Goal: Find specific page/section: Find specific page/section

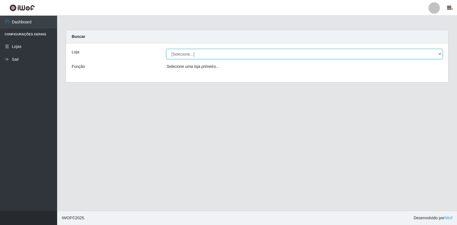
click at [209, 52] on select "[Selecione...] Atacado Vem - Loja 30 Laranjeiras Velha" at bounding box center [304, 54] width 276 height 10
select select "495"
click at [166, 49] on select "[Selecione...] Atacado Vem - Loja 30 Laranjeiras Velha" at bounding box center [304, 54] width 276 height 10
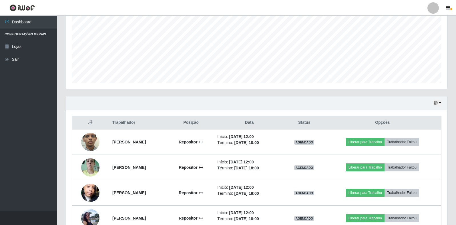
scroll to position [154, 0]
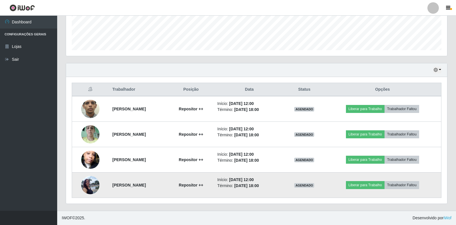
click at [91, 186] on img at bounding box center [90, 185] width 18 height 24
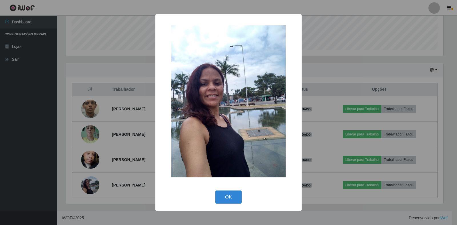
click at [121, 191] on div "× OK Cancel" at bounding box center [228, 112] width 457 height 225
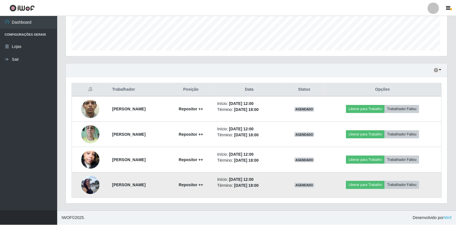
scroll to position [119, 381]
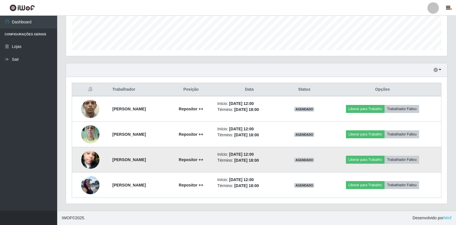
click at [90, 156] on img at bounding box center [90, 160] width 18 height 33
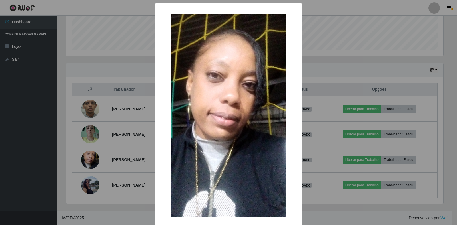
click at [123, 189] on div "× OK Cancel" at bounding box center [228, 112] width 457 height 225
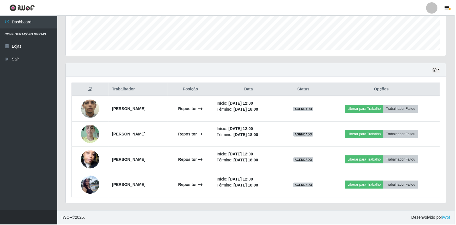
scroll to position [119, 381]
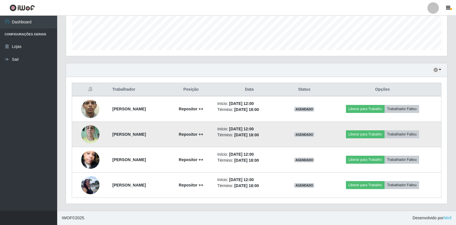
click at [90, 135] on img at bounding box center [90, 134] width 18 height 24
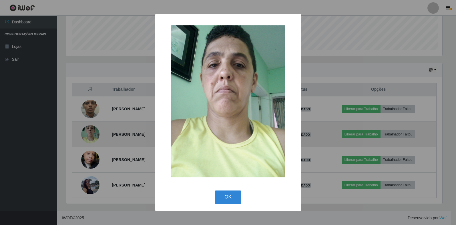
scroll to position [119, 377]
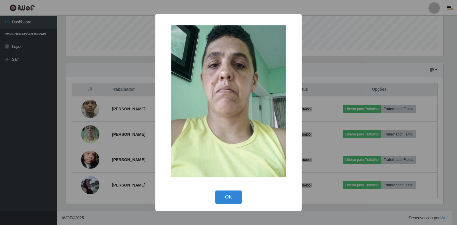
click at [127, 198] on div "× OK Cancel" at bounding box center [228, 112] width 457 height 225
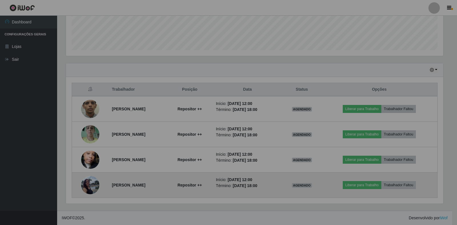
scroll to position [119, 381]
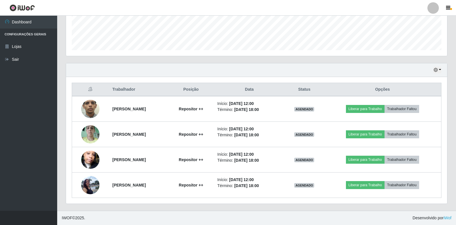
drag, startPoint x: 81, startPoint y: 87, endPoint x: 85, endPoint y: 94, distance: 8.2
click at [84, 91] on th at bounding box center [90, 89] width 37 height 13
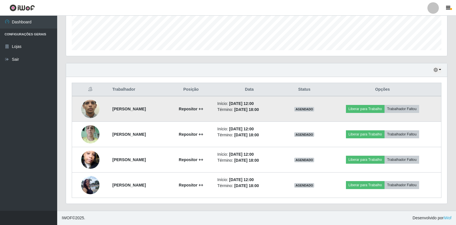
click at [91, 109] on img at bounding box center [90, 109] width 18 height 41
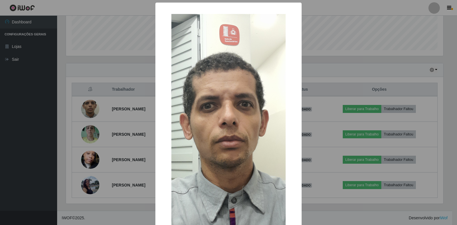
click at [140, 187] on div "× OK Cancel" at bounding box center [228, 112] width 457 height 225
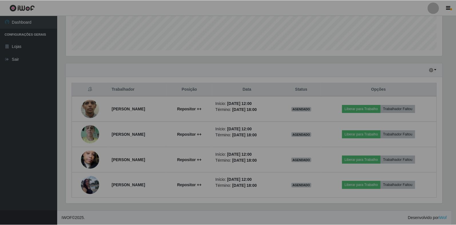
scroll to position [119, 381]
